Goal: Find contact information: Find contact information

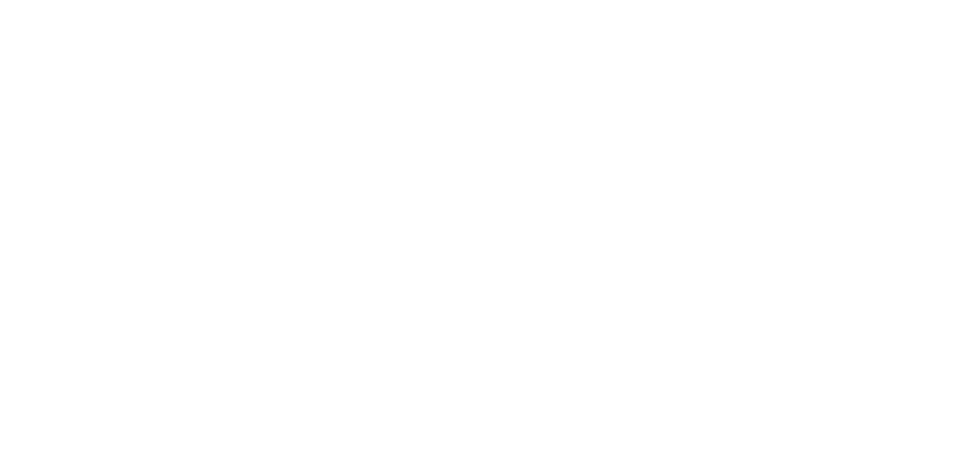
scroll to position [319, 0]
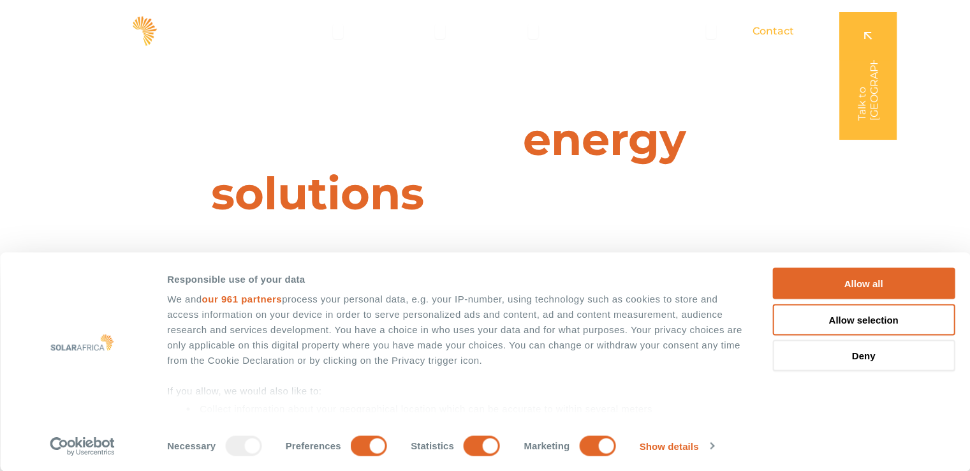
click at [771, 34] on span "Contact" at bounding box center [773, 31] width 41 height 15
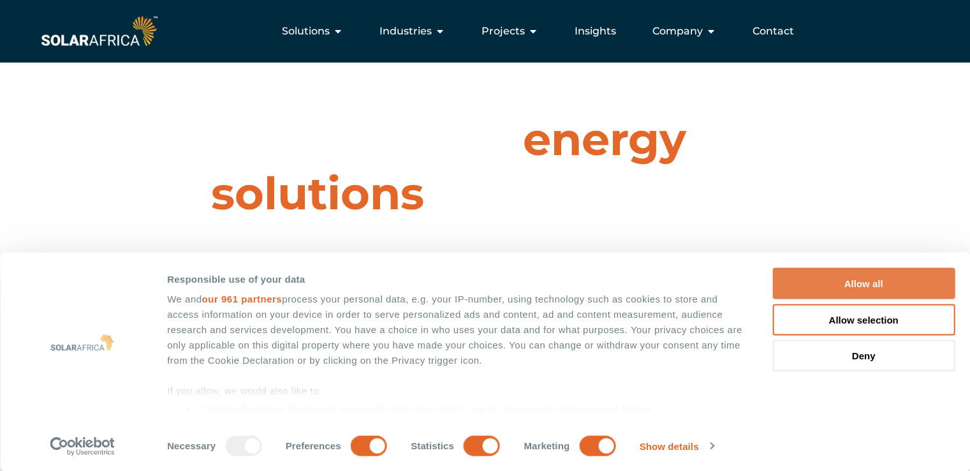
click at [875, 279] on button "Allow all" at bounding box center [863, 283] width 182 height 31
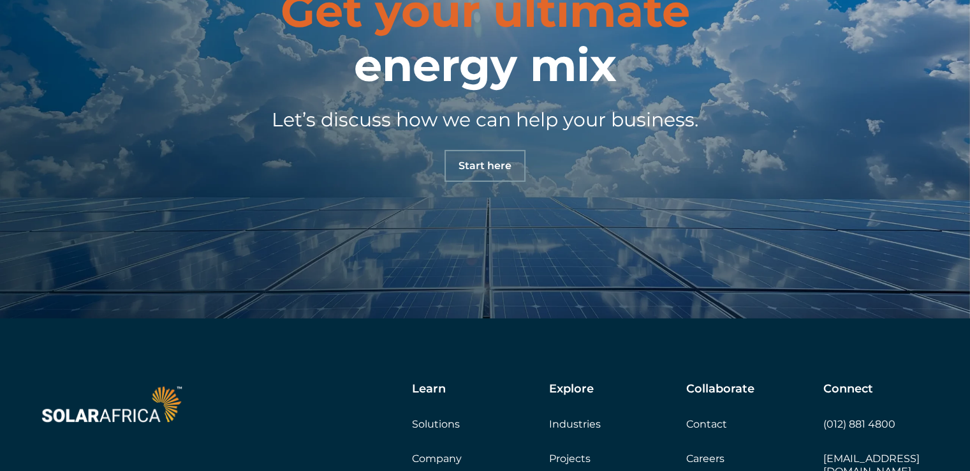
scroll to position [4274, 0]
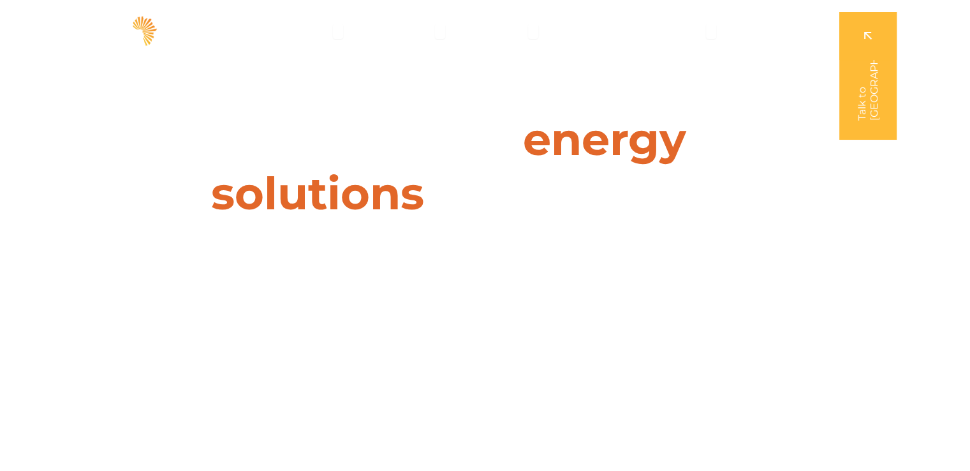
click at [870, 107] on link at bounding box center [867, 76] width 57 height 128
click at [855, 85] on link at bounding box center [867, 76] width 57 height 128
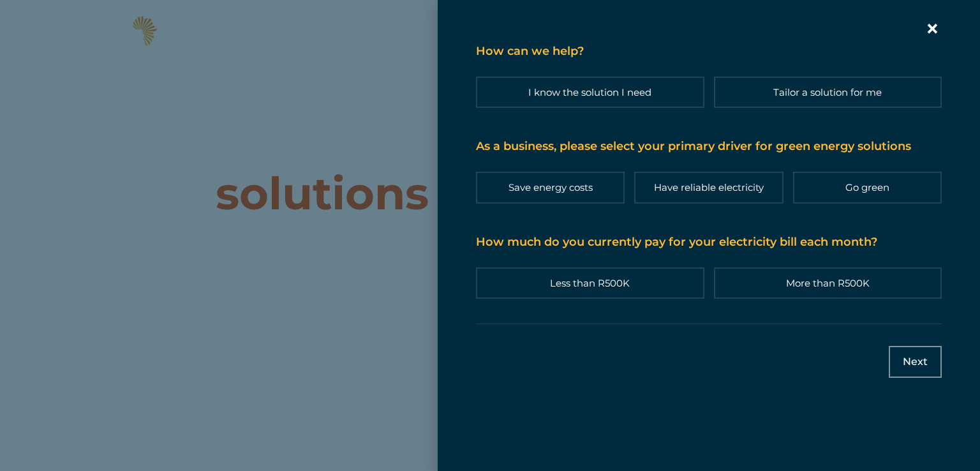
click at [927, 29] on icon "Contact form | Slide-in" at bounding box center [931, 28] width 19 height 19
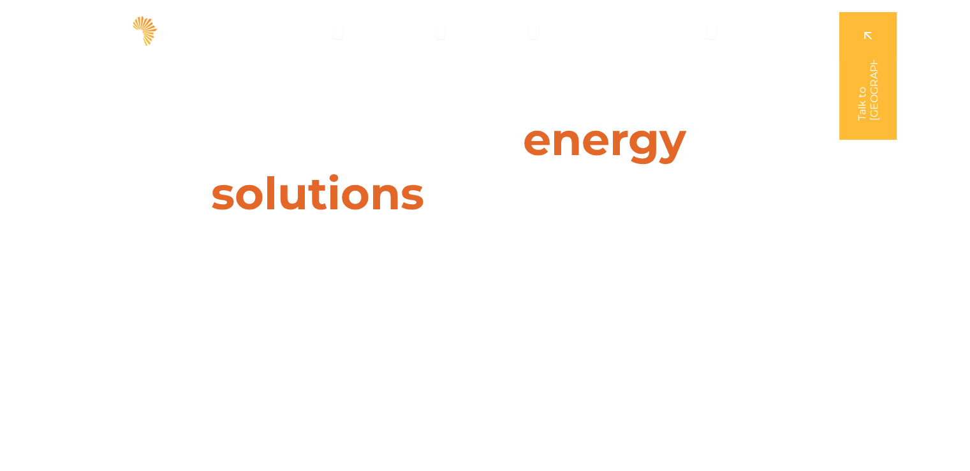
click at [869, 52] on link at bounding box center [867, 76] width 57 height 128
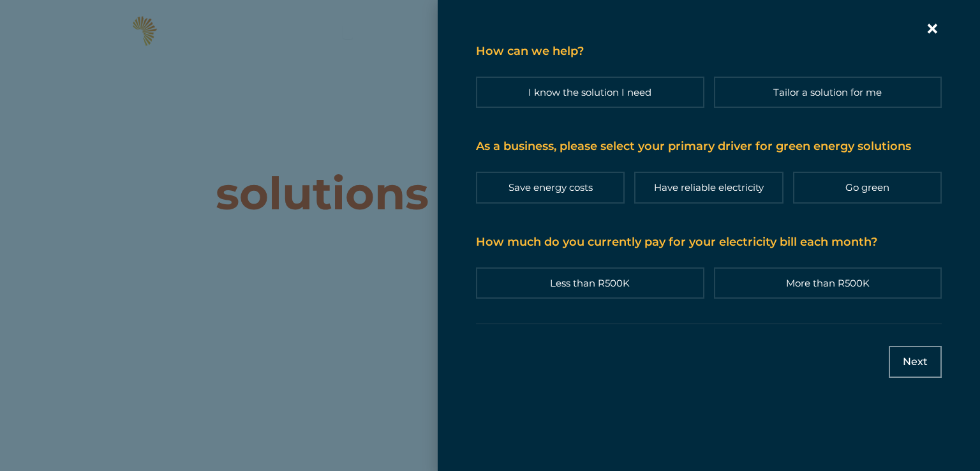
click at [929, 33] on icon "Contact form | Slide-in" at bounding box center [932, 29] width 10 height 10
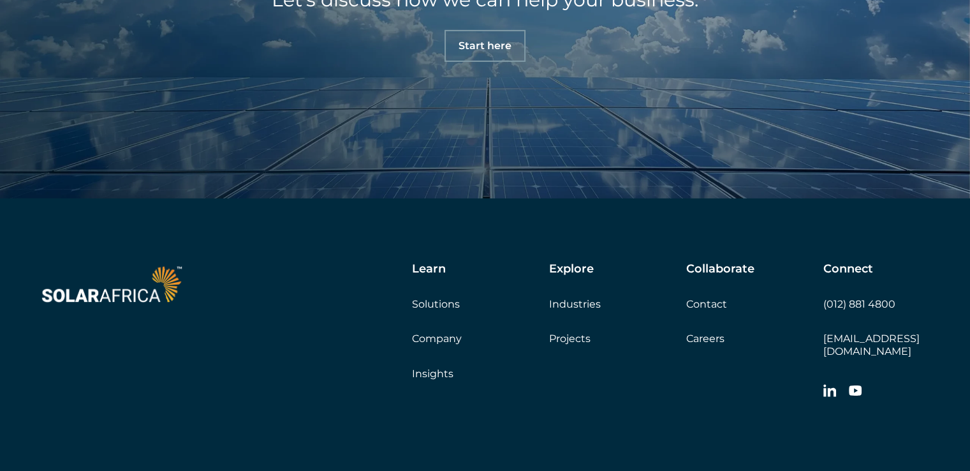
scroll to position [4373, 0]
